Goal: Navigation & Orientation: Find specific page/section

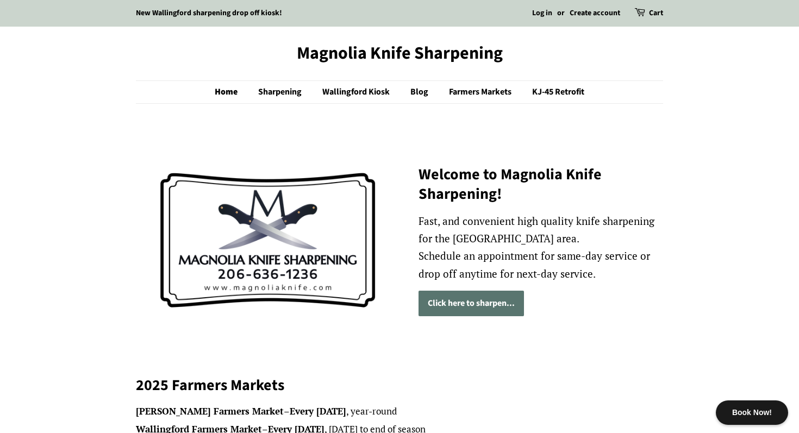
click at [465, 311] on link "Click here to sharpen..." at bounding box center [470, 304] width 105 height 26
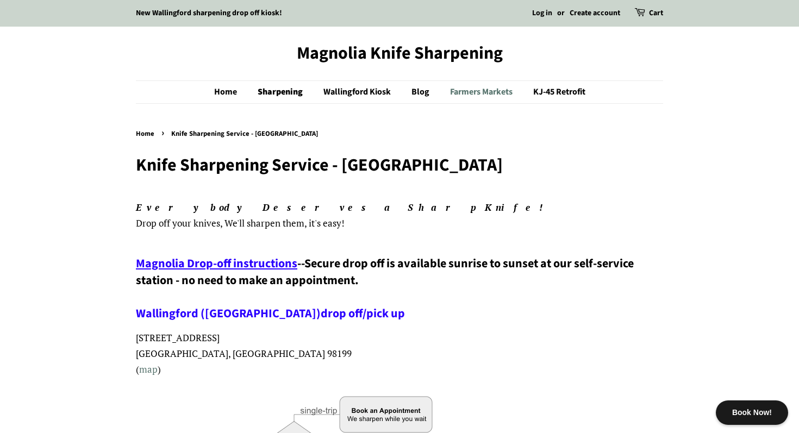
click at [469, 90] on link "Farmers Markets" at bounding box center [482, 92] width 81 height 22
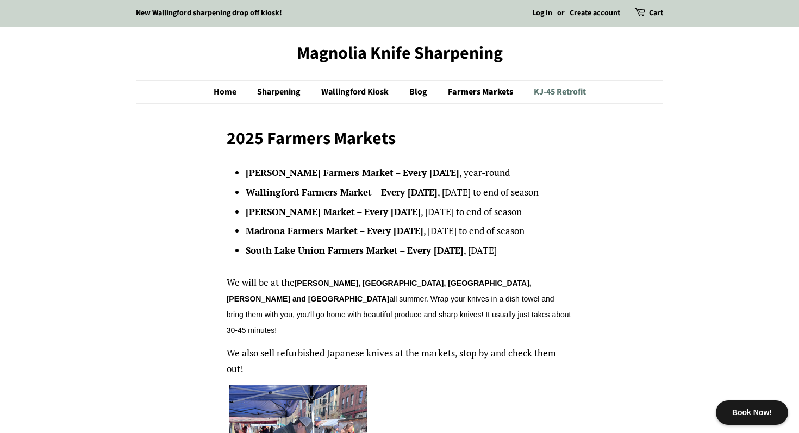
click at [547, 85] on link "KJ-45 Retrofit" at bounding box center [555, 92] width 60 height 22
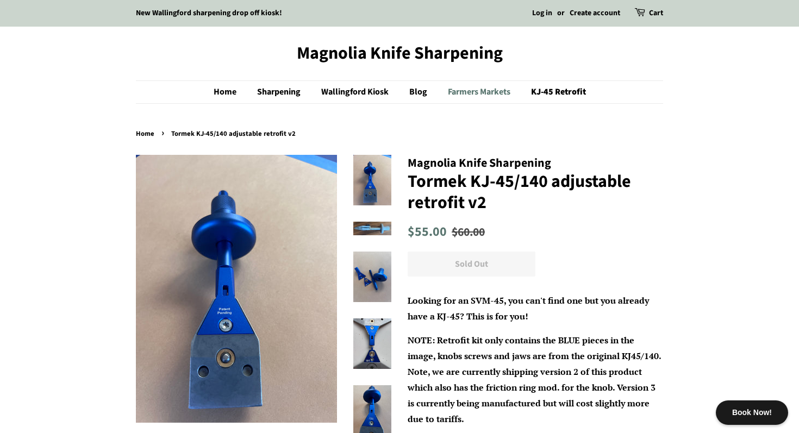
click at [499, 90] on link "Farmers Markets" at bounding box center [480, 92] width 81 height 22
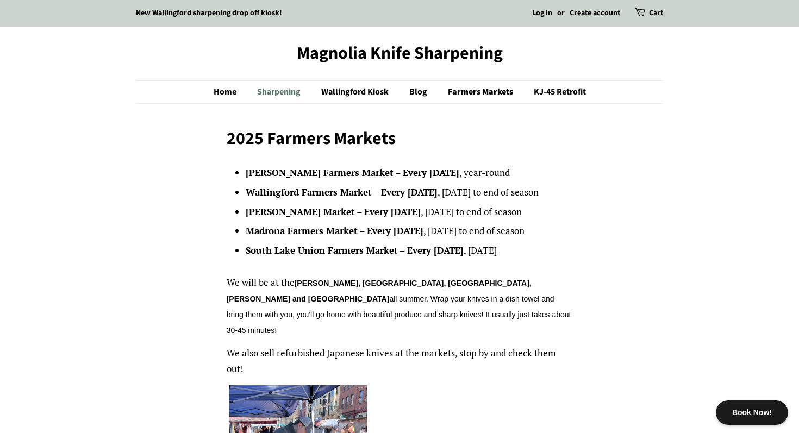
click at [288, 92] on link "Sharpening" at bounding box center [280, 92] width 62 height 22
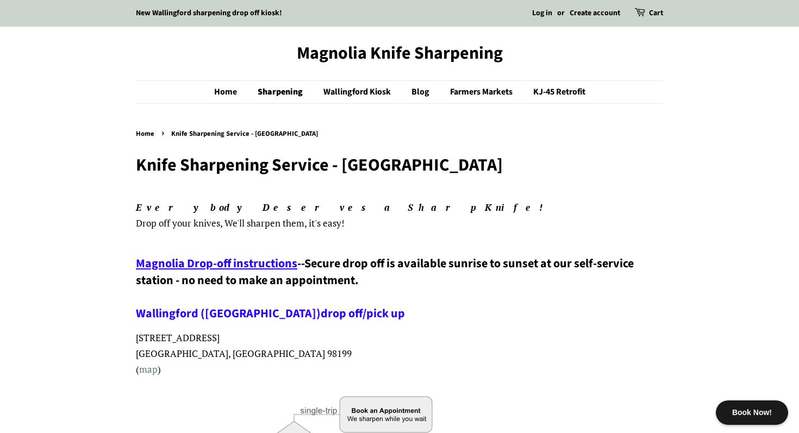
click at [242, 266] on span "Magnolia Drop-off instructions" at bounding box center [216, 263] width 161 height 17
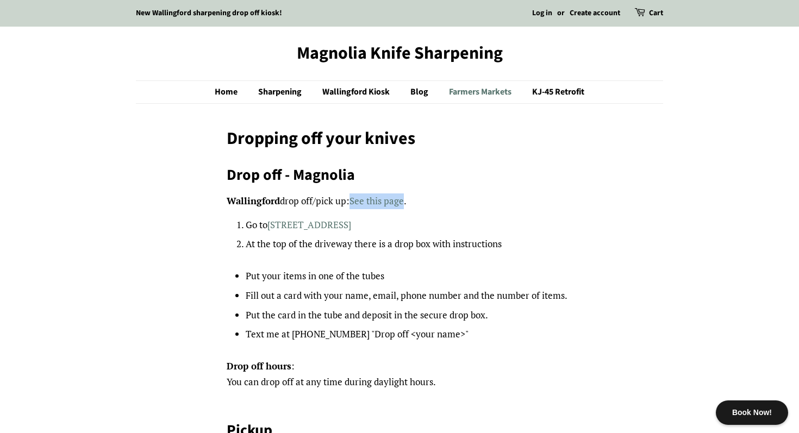
click at [462, 93] on link "Farmers Markets" at bounding box center [481, 92] width 81 height 22
